Goal: Task Accomplishment & Management: Use online tool/utility

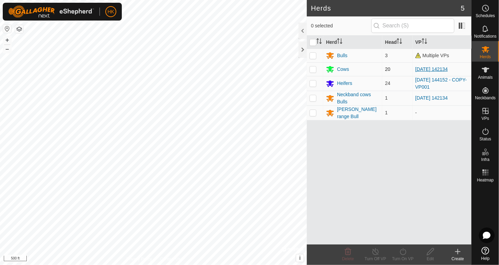
click at [432, 68] on link "[DATE] 142134" at bounding box center [431, 69] width 33 height 5
click at [431, 79] on link "[DATE] 144152 - COPY-VP001" at bounding box center [440, 83] width 51 height 13
click at [343, 70] on div "Cows" at bounding box center [343, 69] width 12 height 7
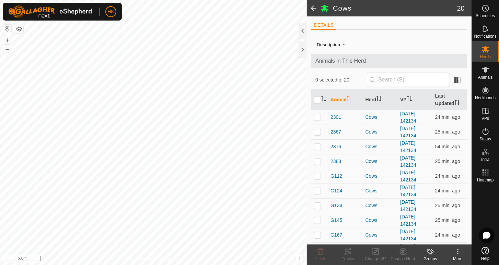
click at [311, 8] on span at bounding box center [314, 8] width 14 height 16
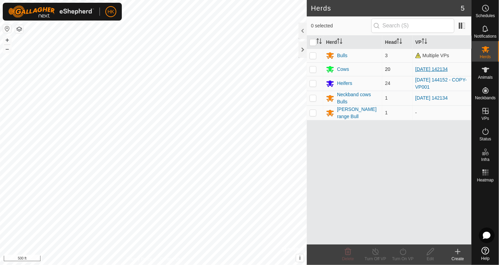
click at [428, 68] on link "[DATE] 142134" at bounding box center [431, 69] width 33 height 5
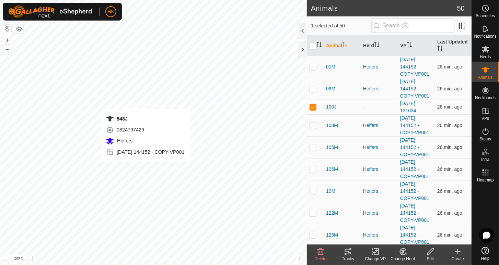
checkbox input "false"
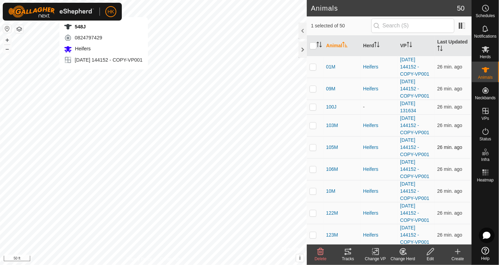
checkbox input "false"
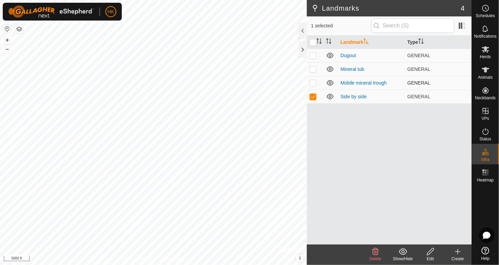
click at [312, 83] on p-checkbox at bounding box center [312, 82] width 7 height 5
click at [312, 82] on p-checkbox at bounding box center [312, 82] width 7 height 5
checkbox input "false"
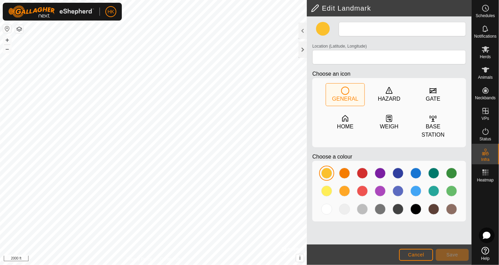
type input "Side by side"
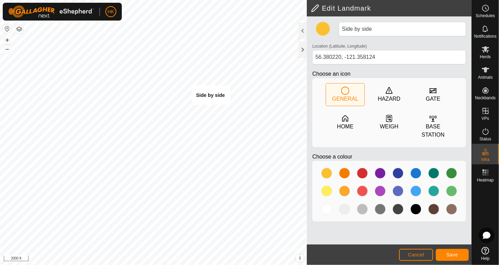
type input "56.380159, -121.357905"
click at [415, 254] on span "Cancel" at bounding box center [416, 254] width 16 height 5
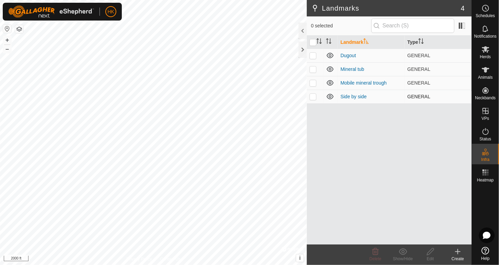
click at [314, 96] on p-checkbox at bounding box center [312, 96] width 7 height 5
checkbox input "true"
click at [312, 70] on p-checkbox at bounding box center [312, 69] width 7 height 5
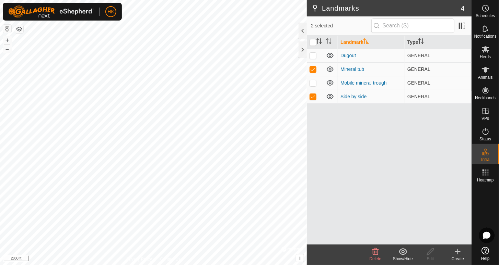
click at [312, 70] on p-checkbox at bounding box center [312, 69] width 7 height 5
checkbox input "false"
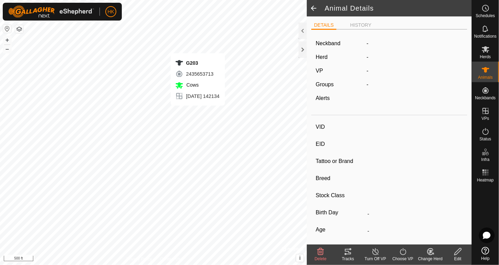
type input "G203"
type input "-"
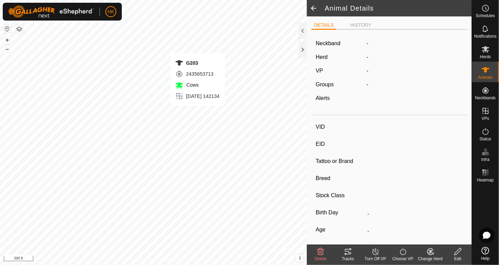
type input "0 kg"
type input "-"
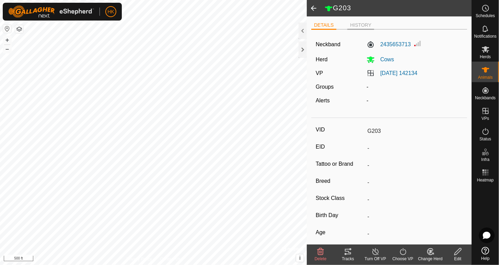
click at [355, 24] on li "HISTORY" at bounding box center [360, 26] width 27 height 8
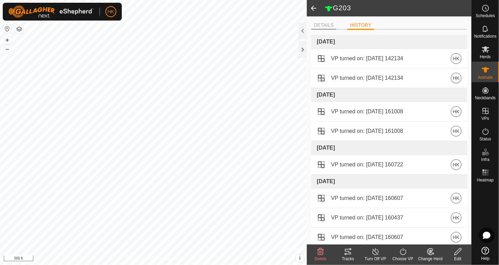
click at [328, 26] on li "DETAILS" at bounding box center [323, 26] width 25 height 8
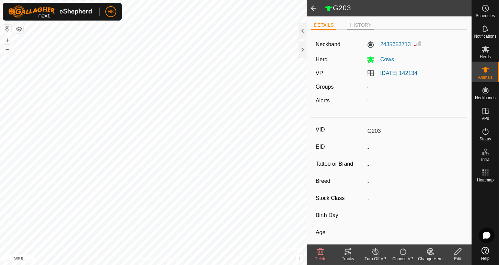
click at [361, 26] on li "HISTORY" at bounding box center [360, 26] width 27 height 8
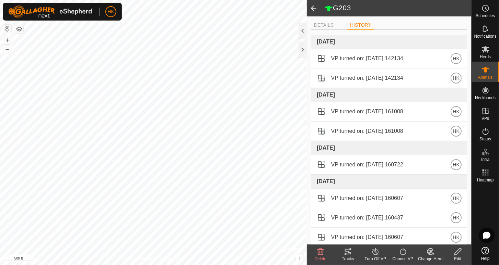
click at [361, 26] on li "HISTORY" at bounding box center [360, 26] width 27 height 8
click at [323, 25] on li "DETAILS" at bounding box center [323, 26] width 25 height 8
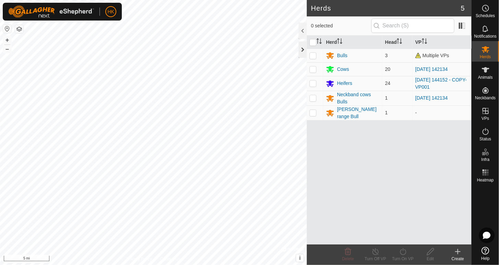
click at [302, 49] on div at bounding box center [302, 49] width 8 height 16
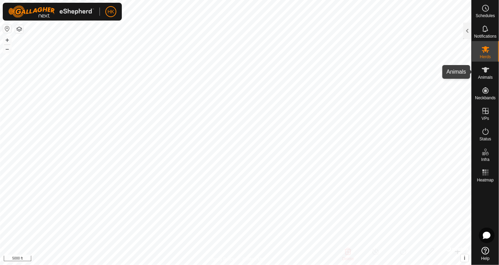
click at [482, 71] on icon at bounding box center [485, 70] width 8 height 8
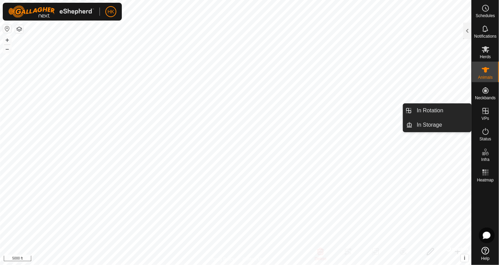
click at [486, 112] on icon at bounding box center [485, 111] width 8 height 8
click at [427, 109] on link "In Rotation" at bounding box center [442, 111] width 59 height 14
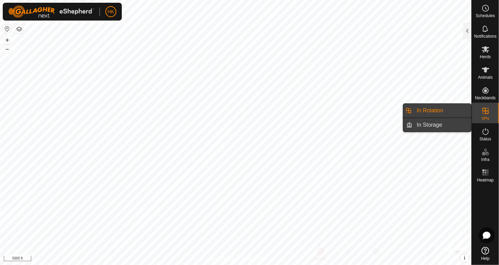
click at [423, 123] on link "In Storage" at bounding box center [442, 125] width 59 height 14
click at [424, 111] on link "In Rotation" at bounding box center [442, 111] width 59 height 14
click at [423, 123] on link "In Storage" at bounding box center [442, 125] width 59 height 14
click at [424, 111] on link "In Rotation" at bounding box center [442, 111] width 59 height 14
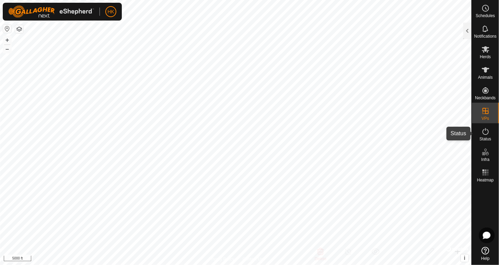
click at [484, 134] on icon at bounding box center [485, 132] width 8 height 8
click at [486, 131] on icon at bounding box center [485, 132] width 8 height 8
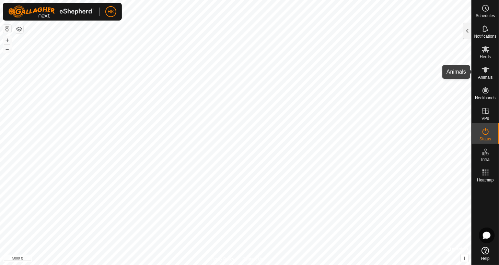
click at [484, 71] on icon at bounding box center [486, 69] width 8 height 5
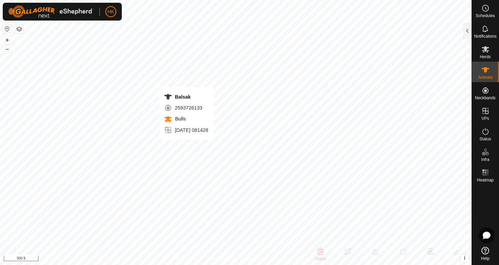
type input "Balsak"
type input "-"
type input "PR"
type input "Angus"
type input "-"
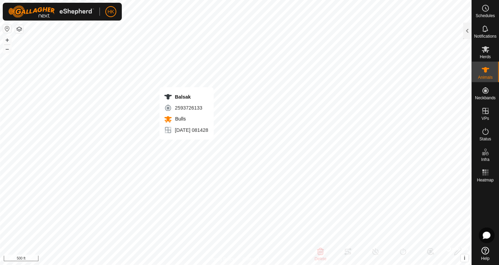
type input "05/2021"
type input "4 years 4 months"
type input "800 kg"
type input "-"
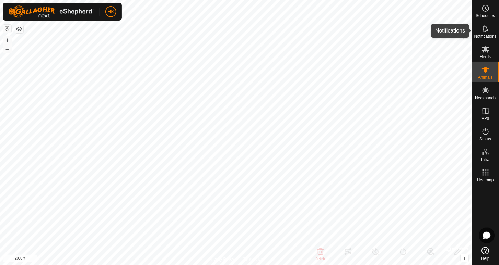
click at [488, 33] on es-notification-svg-icon at bounding box center [485, 28] width 12 height 11
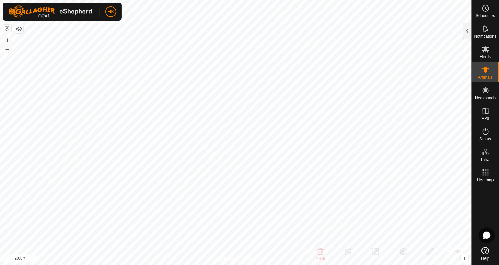
checkbox input "false"
type input "G81"
type input "-"
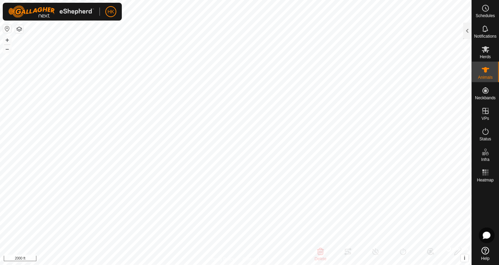
type input "-"
type input "0 kg"
type input "-"
click at [484, 14] on span "Schedules" at bounding box center [484, 16] width 19 height 4
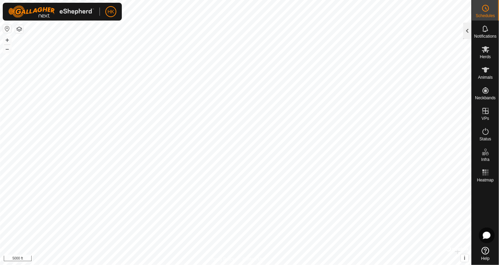
click at [467, 29] on div at bounding box center [467, 31] width 8 height 16
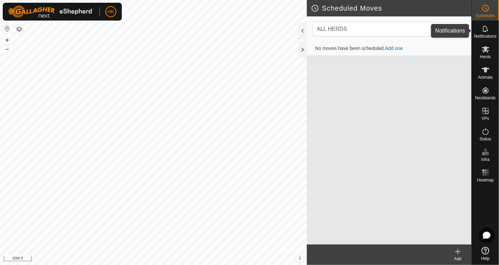
click at [481, 34] on span "Notifications" at bounding box center [485, 36] width 22 height 4
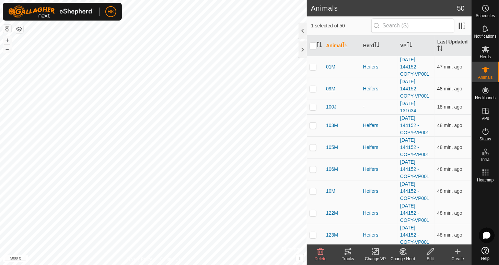
click at [334, 90] on span "09M" at bounding box center [330, 88] width 9 height 7
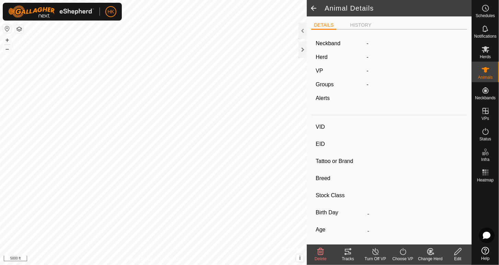
type input "09M"
type input "-"
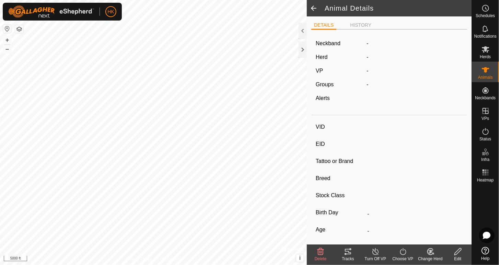
type input "0 kg"
type input "-"
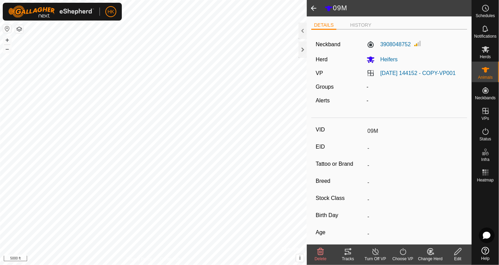
click at [347, 253] on icon at bounding box center [348, 252] width 8 height 8
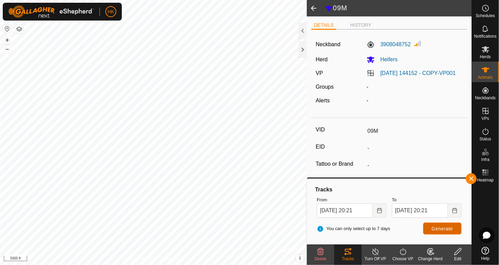
click at [439, 229] on span "Generate" at bounding box center [441, 228] width 21 height 5
click at [356, 25] on li "HISTORY" at bounding box center [360, 26] width 27 height 8
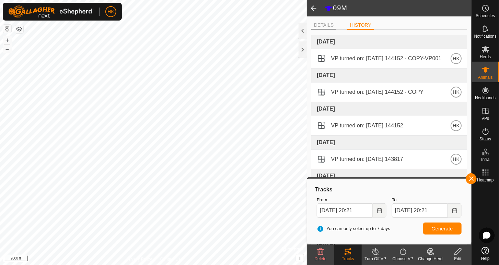
click at [325, 24] on li "DETAILS" at bounding box center [323, 26] width 25 height 8
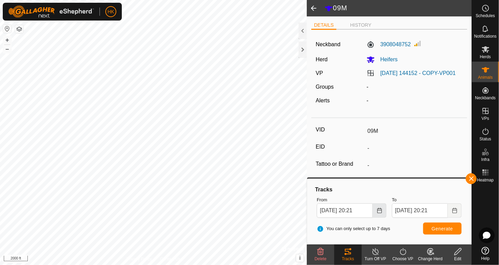
click at [380, 212] on icon "Choose Date" at bounding box center [379, 210] width 5 height 5
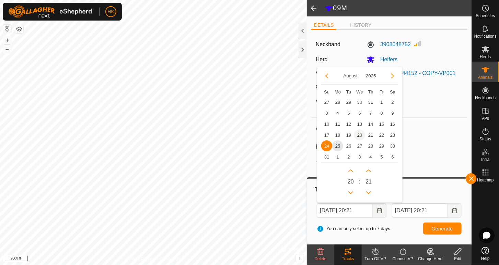
click at [358, 133] on span "20" at bounding box center [359, 135] width 11 height 11
type input "Aug 20, 2025 20:21"
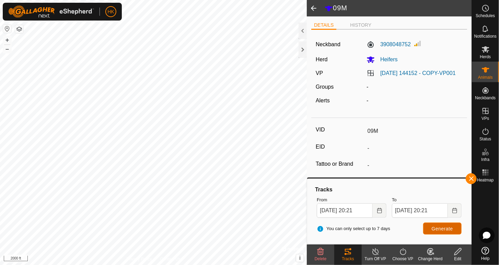
click at [438, 228] on span "Generate" at bounding box center [441, 228] width 21 height 5
click at [0, 156] on html "HK Schedules Notifications Herds Animals Neckbands VPs Status Infra Heatmap Hel…" at bounding box center [249, 132] width 499 height 265
